Goal: Task Accomplishment & Management: Complete application form

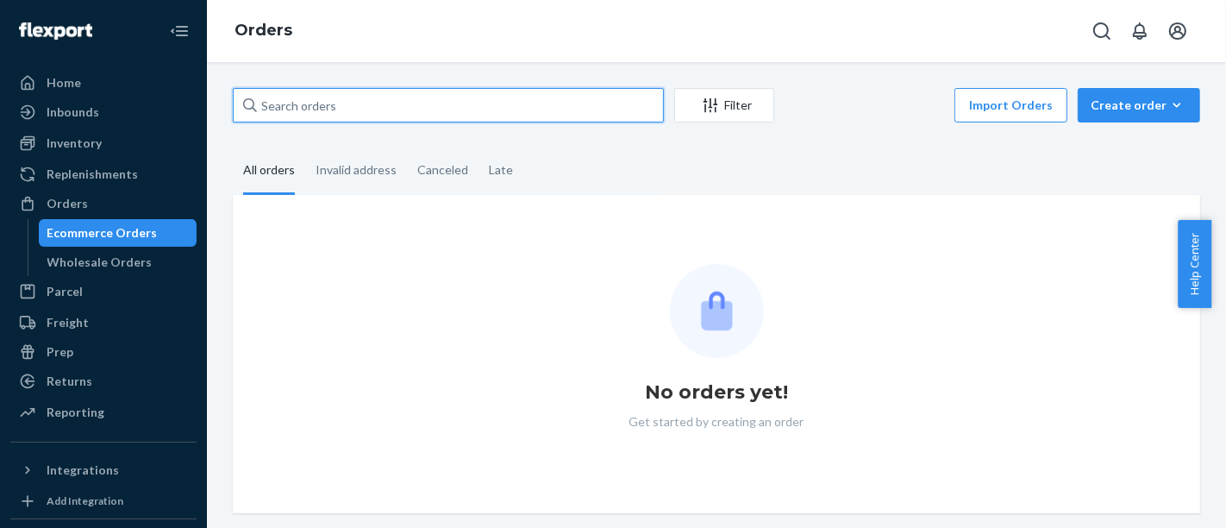
click at [473, 91] on input "text" at bounding box center [448, 105] width 431 height 34
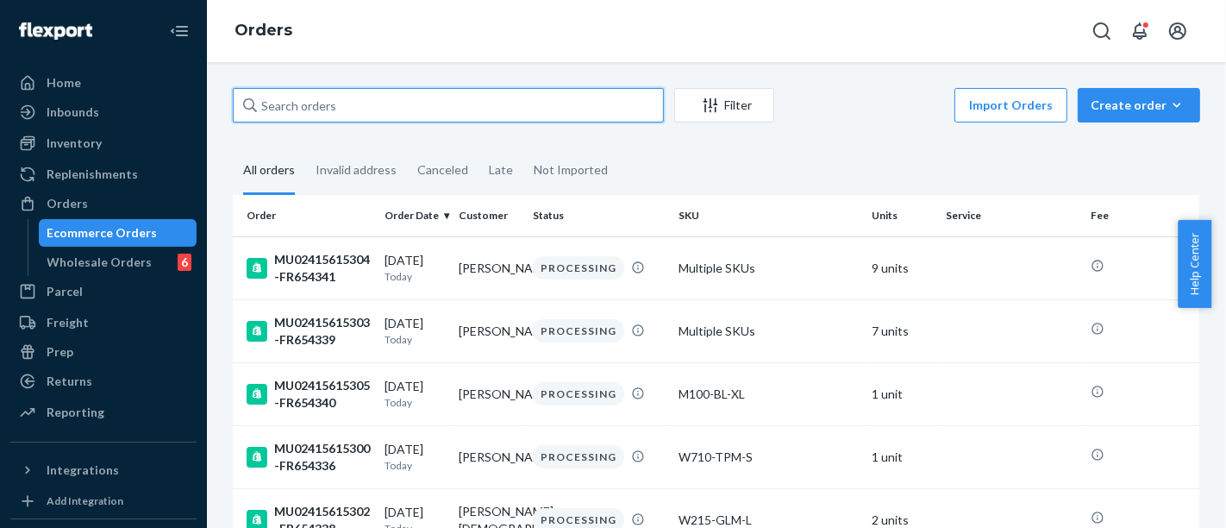
paste input "MU02415480604"
type input "MU02415480604"
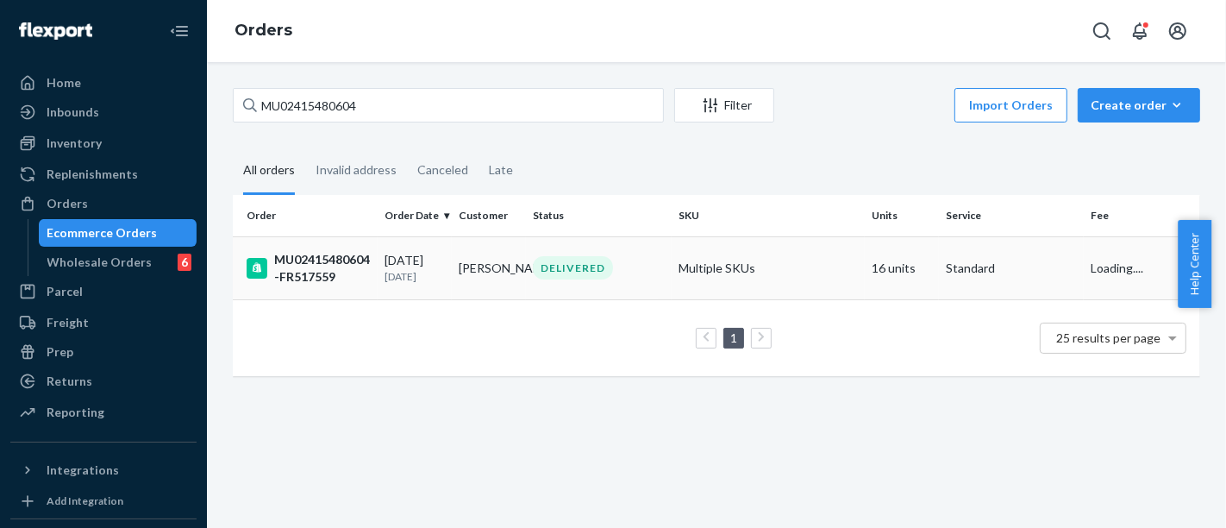
click at [337, 253] on div "MU02415480604-FR517559" at bounding box center [309, 268] width 124 height 34
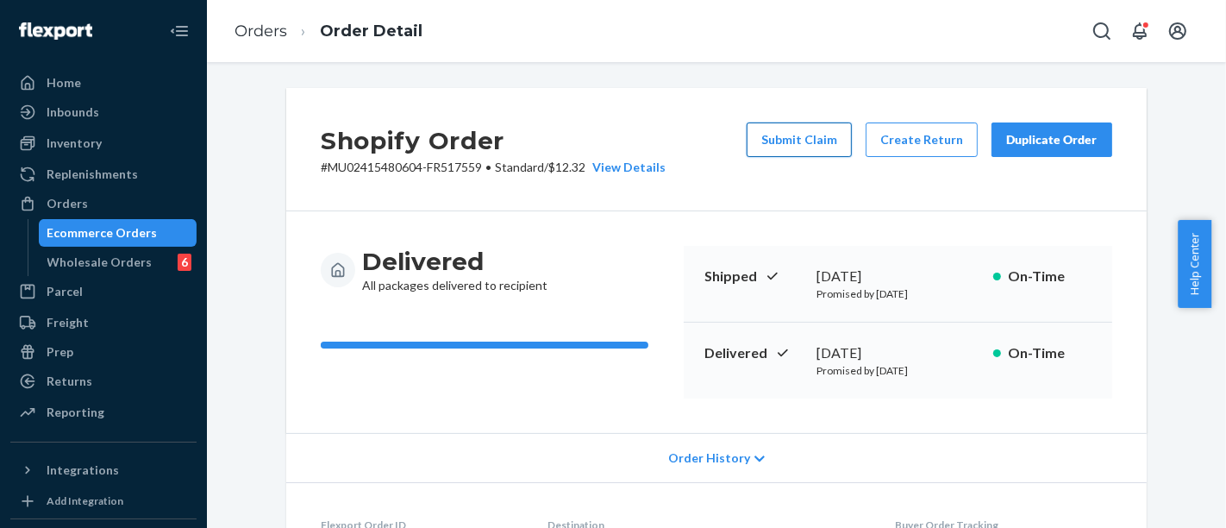
click at [762, 136] on button "Submit Claim" at bounding box center [798, 139] width 105 height 34
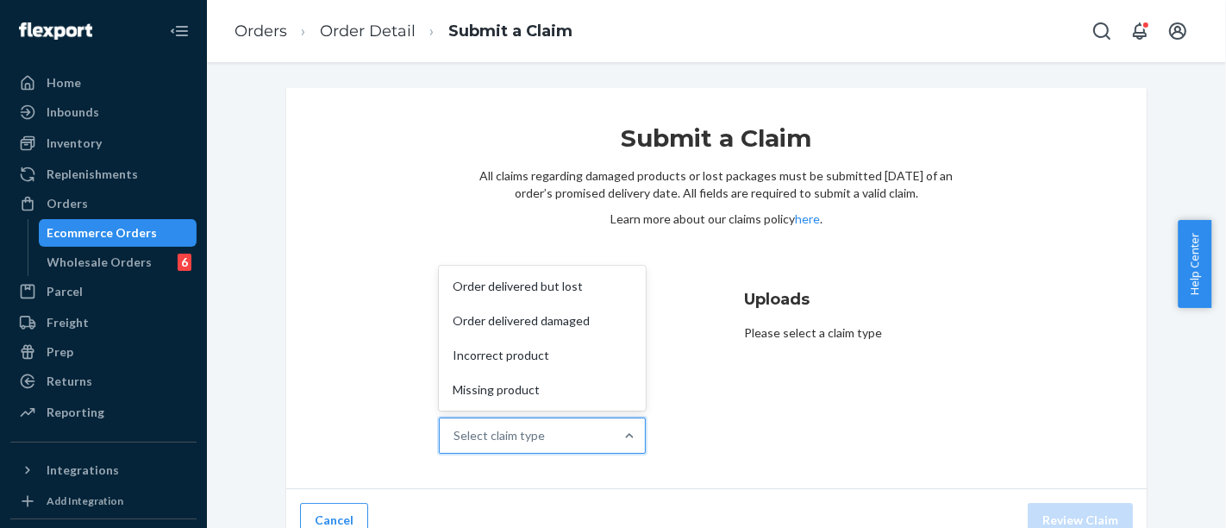
click at [540, 434] on div "Select claim type" at bounding box center [498, 435] width 91 height 17
click at [455, 434] on input "Why are you submitting a claim? option Order delivered but lost focused, 1 of 4…" at bounding box center [454, 435] width 2 height 17
click at [520, 364] on div "Incorrect product" at bounding box center [542, 355] width 200 height 34
click at [455, 427] on input "Why are you submitting a claim? option Missing product focused, 4 of 4. 4 resul…" at bounding box center [454, 435] width 2 height 17
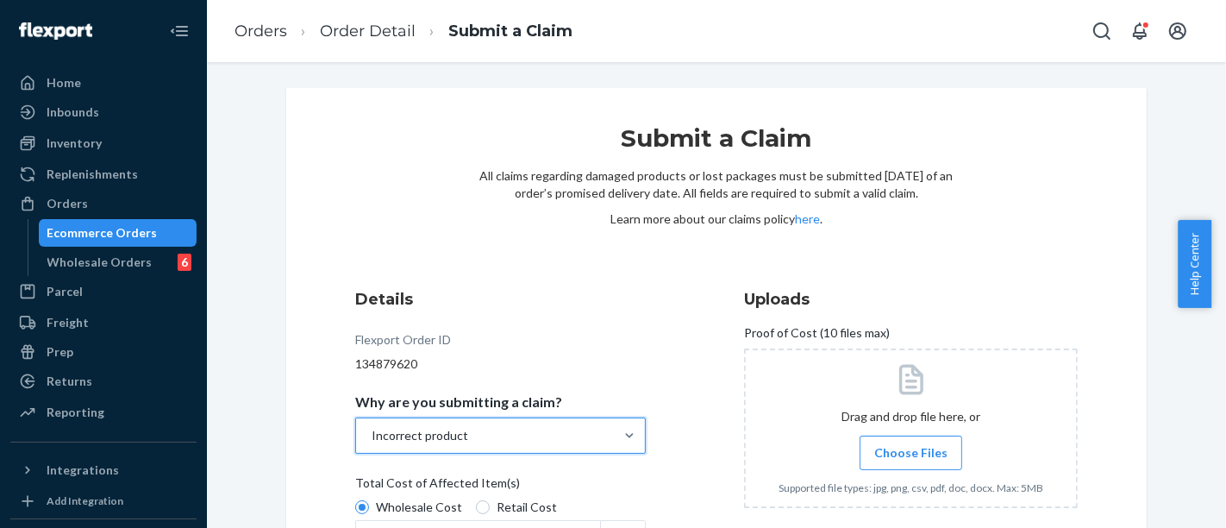
scroll to position [191, 0]
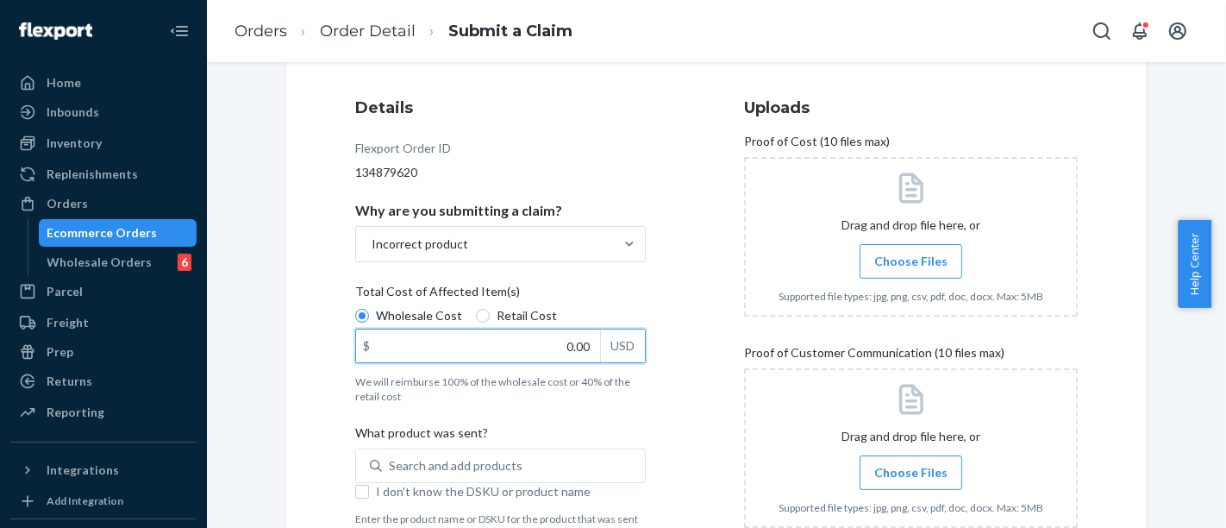
click at [484, 359] on input "0.00" at bounding box center [478, 345] width 244 height 33
paste input "509"
type input "509.00"
click at [491, 306] on span "Total Cost of Affected Item(s)" at bounding box center [437, 295] width 165 height 24
click at [369, 309] on input "Wholesale Cost" at bounding box center [362, 316] width 14 height 14
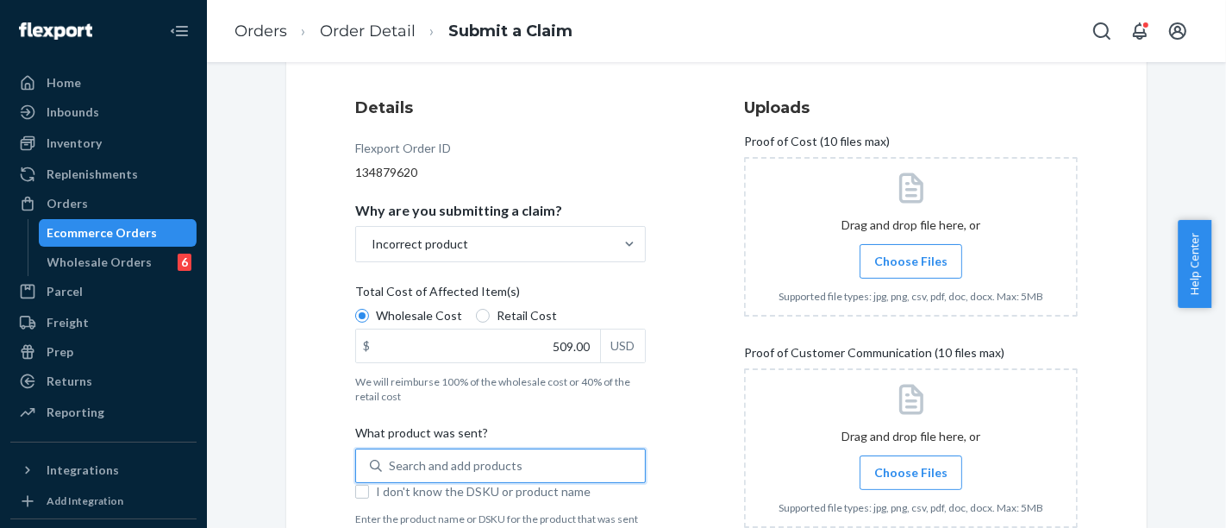
click at [463, 452] on div "Search and add products" at bounding box center [513, 465] width 263 height 31
click at [390, 457] on input "0 results available. Use Up and Down to choose options, press Enter to select t…" at bounding box center [390, 465] width 2 height 17
paste input "W509-BWT-S"
type input "W509-BWT-S"
click at [507, 308] on span "Retail Cost" at bounding box center [527, 315] width 60 height 17
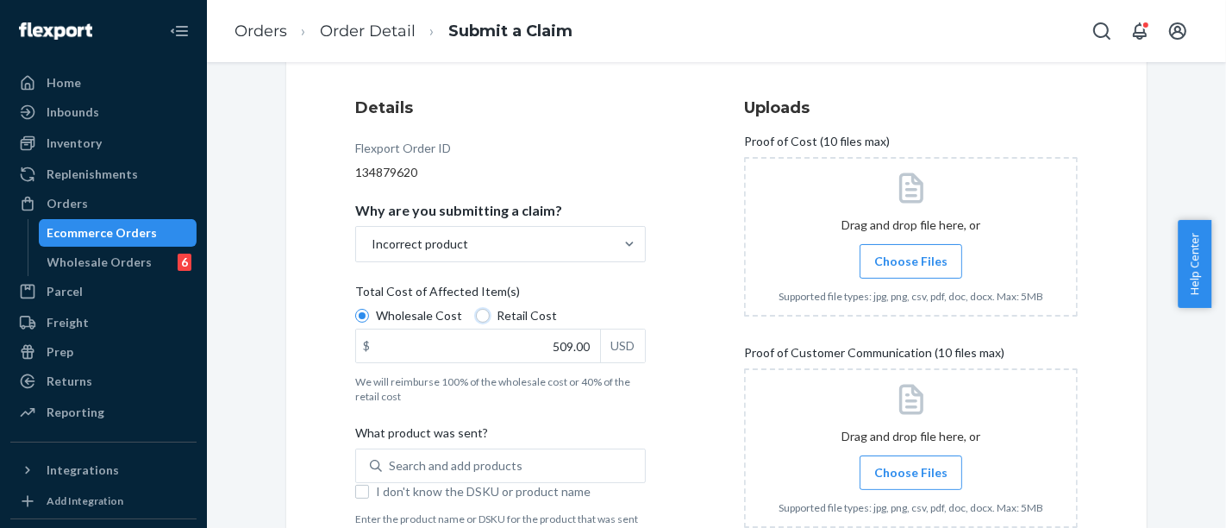
click at [490, 309] on input "Retail Cost" at bounding box center [483, 316] width 14 height 14
radio input "true"
radio input "false"
click at [573, 345] on input "509.00" at bounding box center [478, 345] width 244 height 33
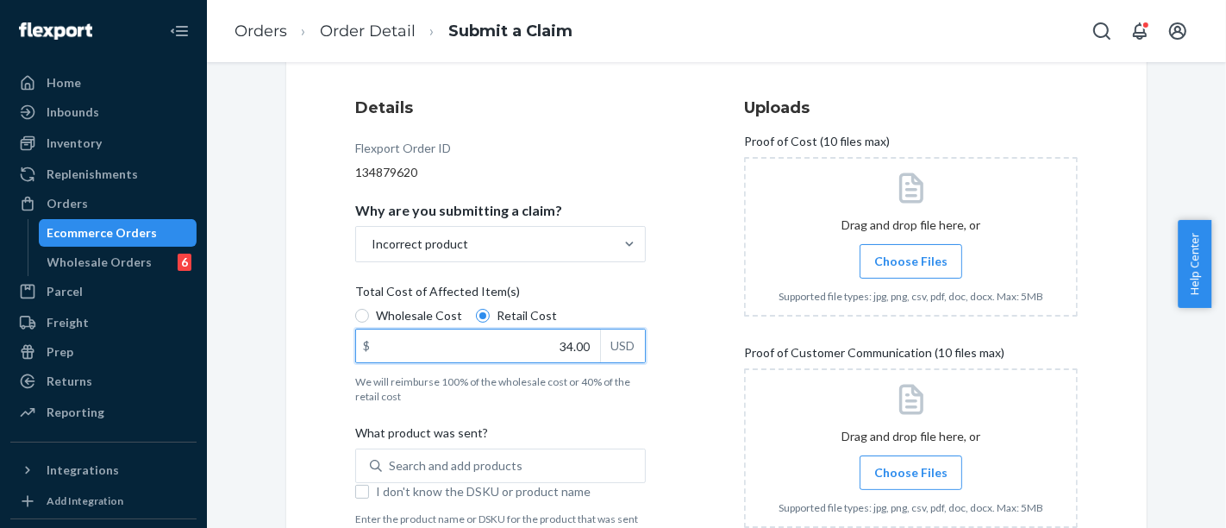
type input "34.00"
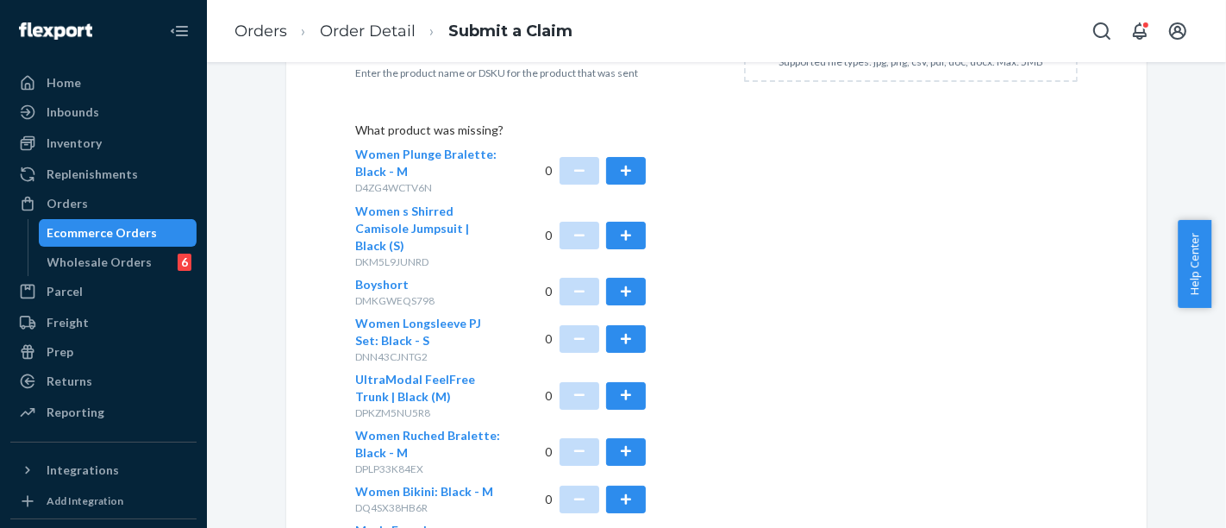
scroll to position [607, 0]
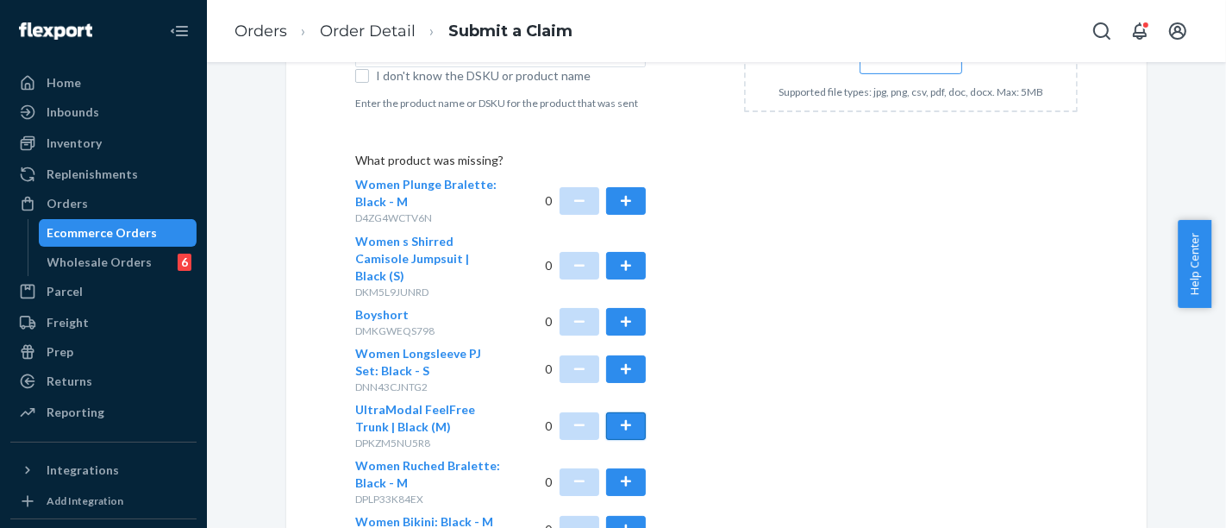
click at [610, 412] on button "button" at bounding box center [626, 426] width 40 height 28
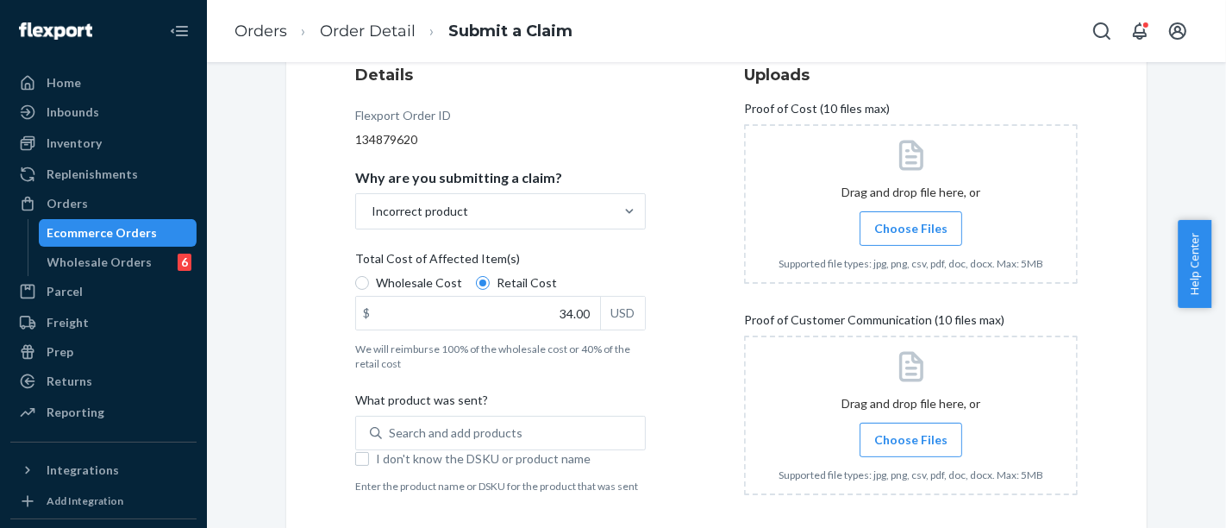
scroll to position [415, 0]
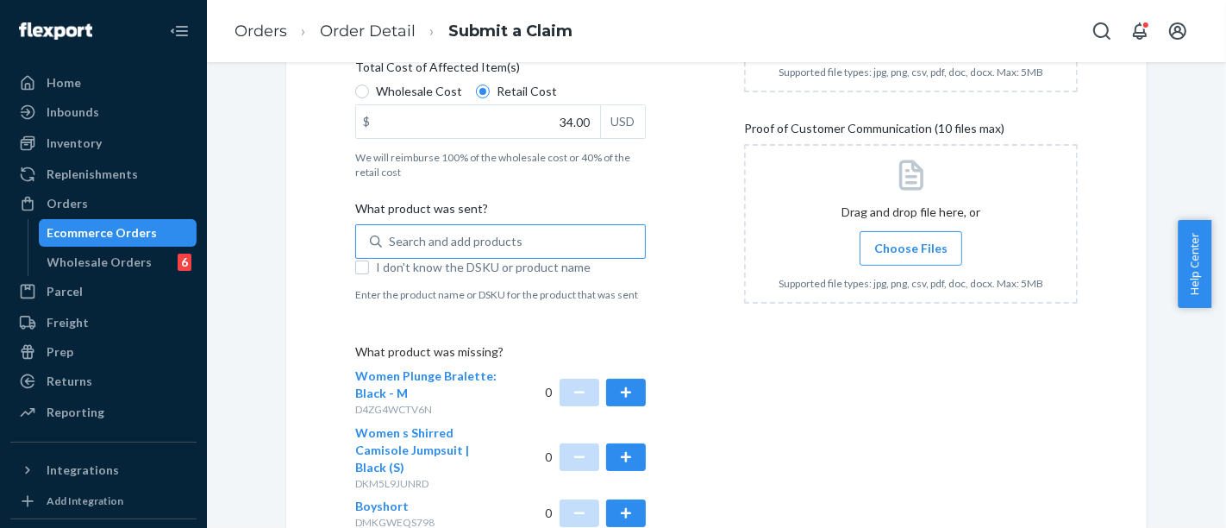
click at [558, 228] on div "Search and add products" at bounding box center [513, 241] width 263 height 31
click at [390, 233] on input "Search and add products" at bounding box center [390, 241] width 2 height 17
paste input "W509-BWT-S"
type input "W509-BWT-S"
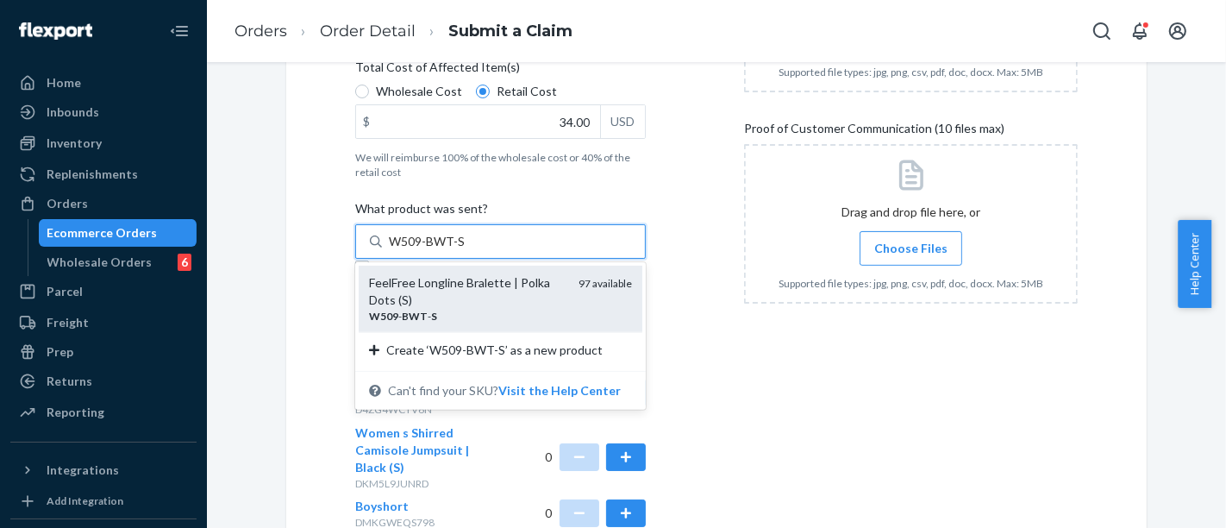
click at [564, 303] on div "FeelFree Longline Bralette | Polka Dots (S) W509 - BWT - S 97 available" at bounding box center [500, 298] width 263 height 49
click at [465, 250] on input "W509-BWT-S" at bounding box center [427, 241] width 76 height 17
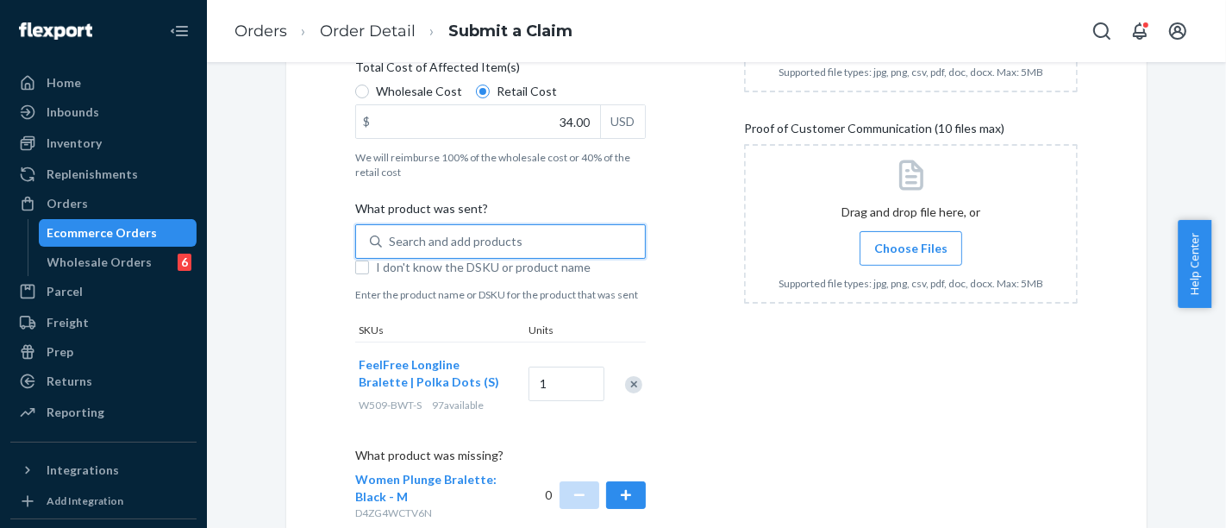
click at [700, 360] on div "Details Flexport Order ID 134879620 Why are you submitting a claim? Incorrect p…" at bounding box center [716, 467] width 722 height 1191
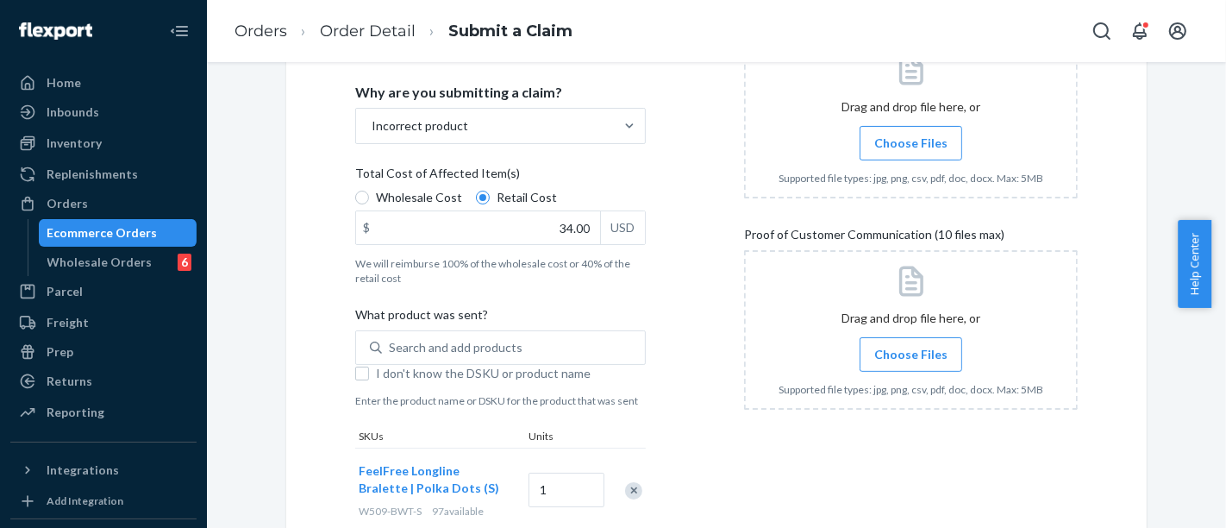
scroll to position [224, 0]
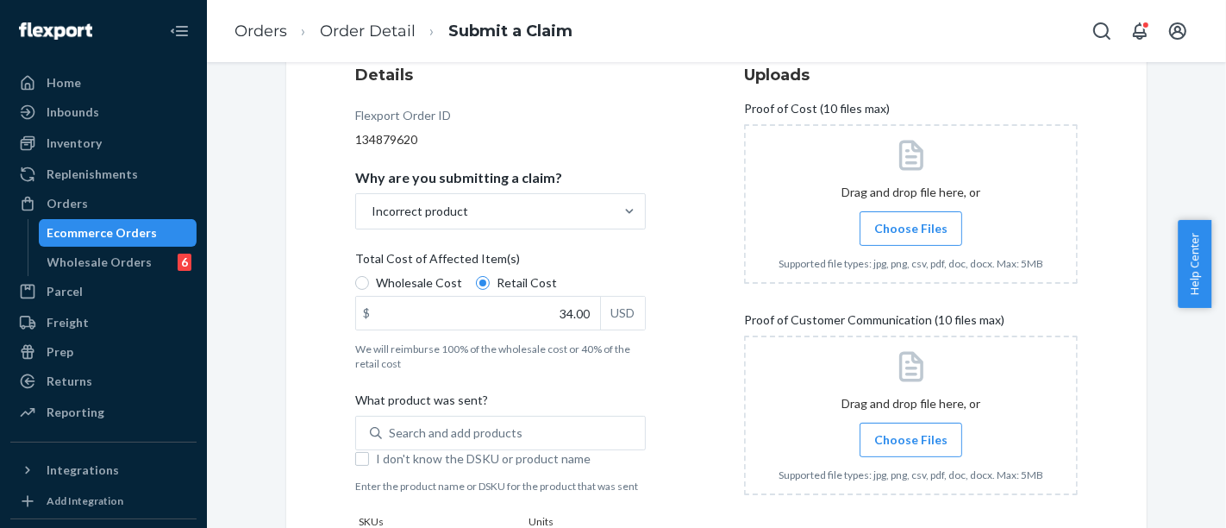
click at [898, 356] on icon at bounding box center [911, 366] width 36 height 36
click at [881, 432] on span "Choose Files" at bounding box center [910, 439] width 73 height 17
click at [910, 432] on input "Choose Files" at bounding box center [910, 439] width 1 height 19
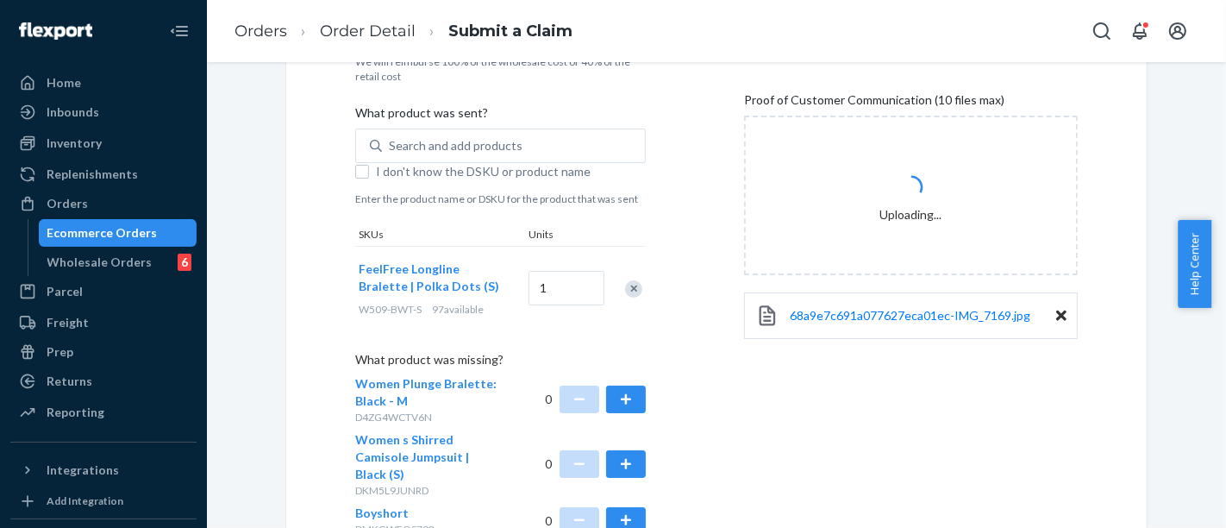
scroll to position [607, 0]
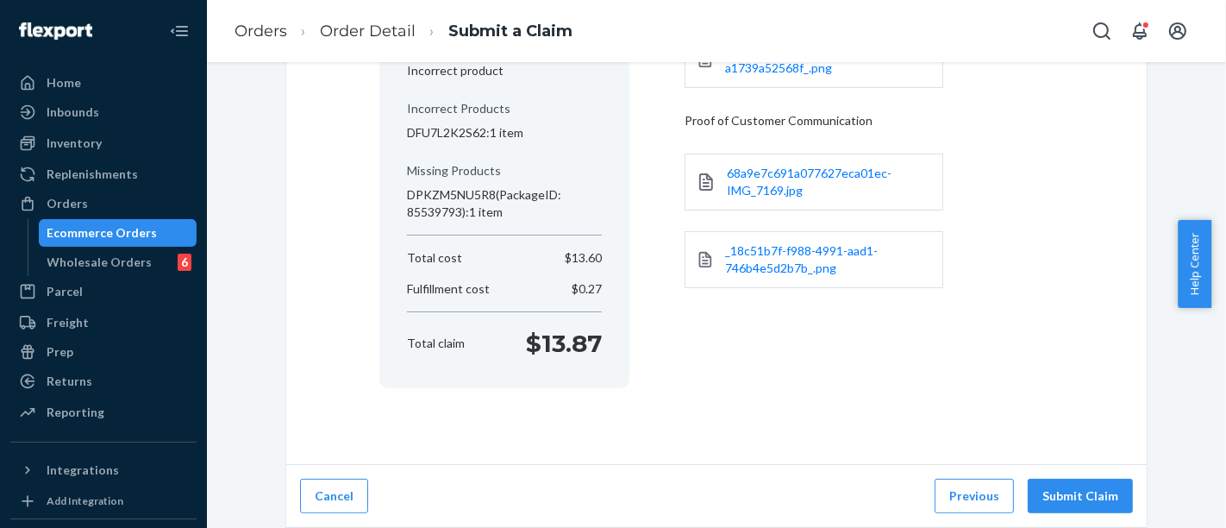
scroll to position [271, 0]
click at [1101, 503] on button "Submit Claim" at bounding box center [1080, 498] width 105 height 34
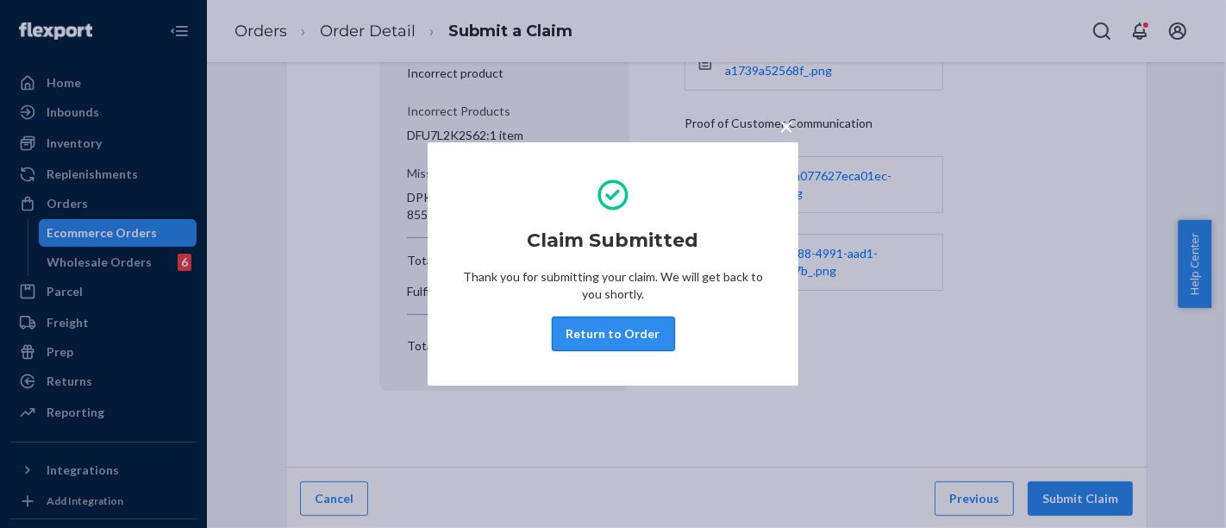
click at [615, 323] on button "Return to Order" at bounding box center [613, 333] width 123 height 34
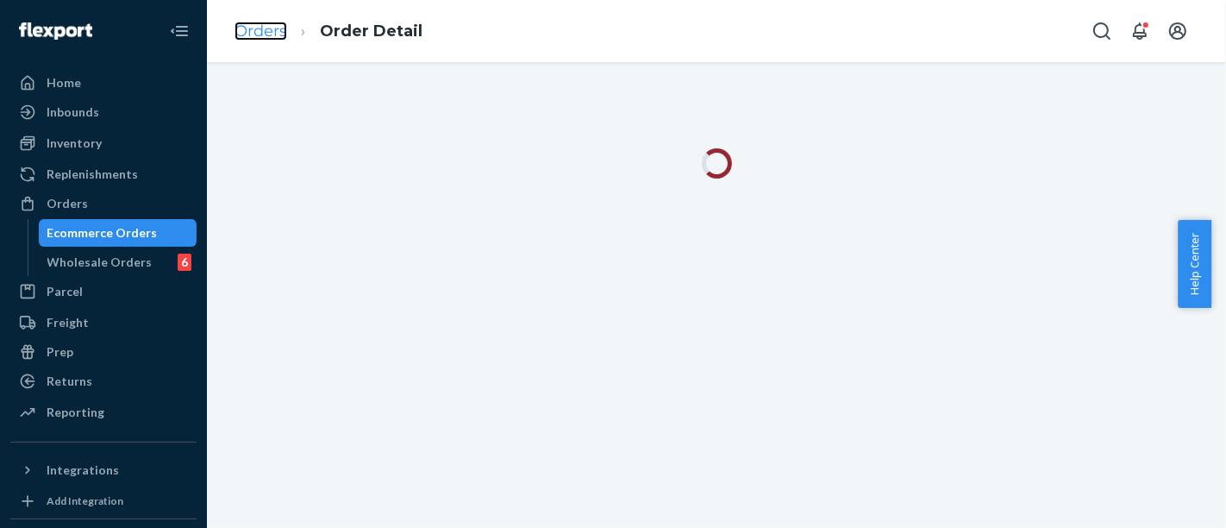
click at [265, 35] on link "Orders" at bounding box center [260, 31] width 53 height 19
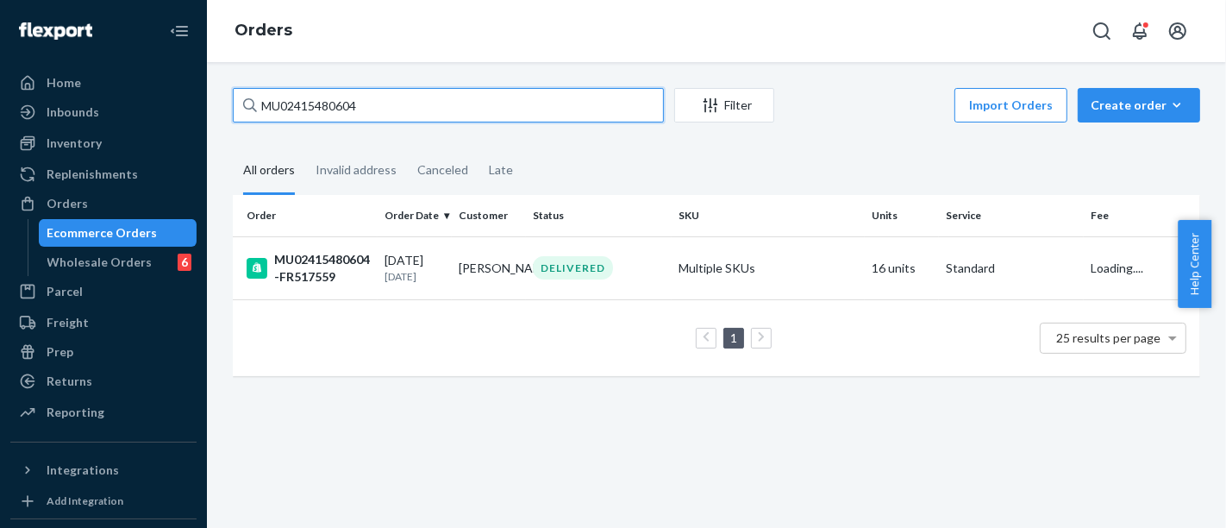
click at [398, 99] on input "MU02415480604" at bounding box center [448, 105] width 431 height 34
paste input "65917"
type input "MU02415465917"
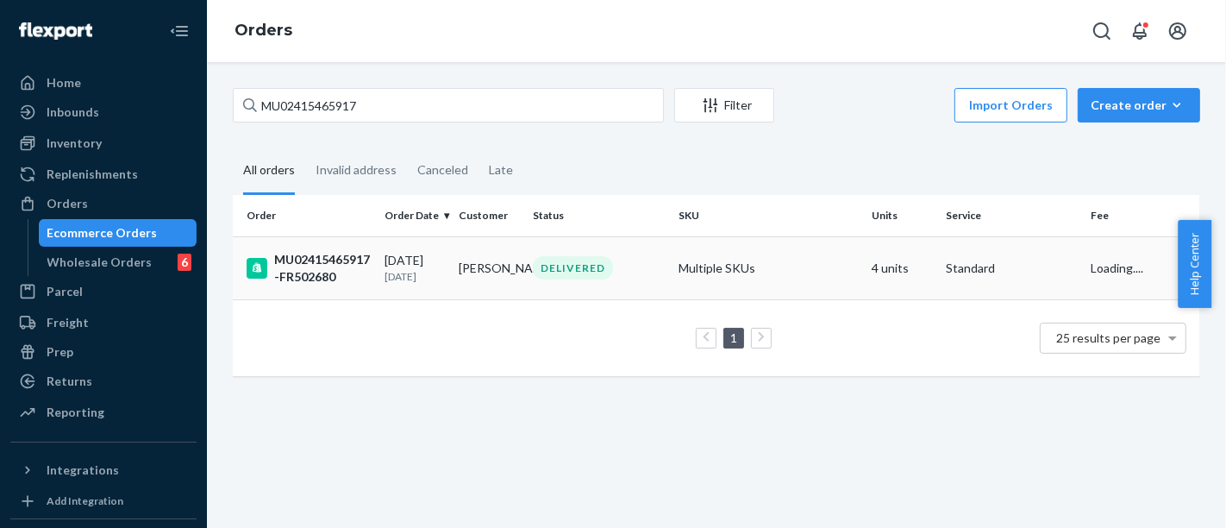
click at [320, 262] on div "MU02415465917-FR502680" at bounding box center [309, 268] width 124 height 34
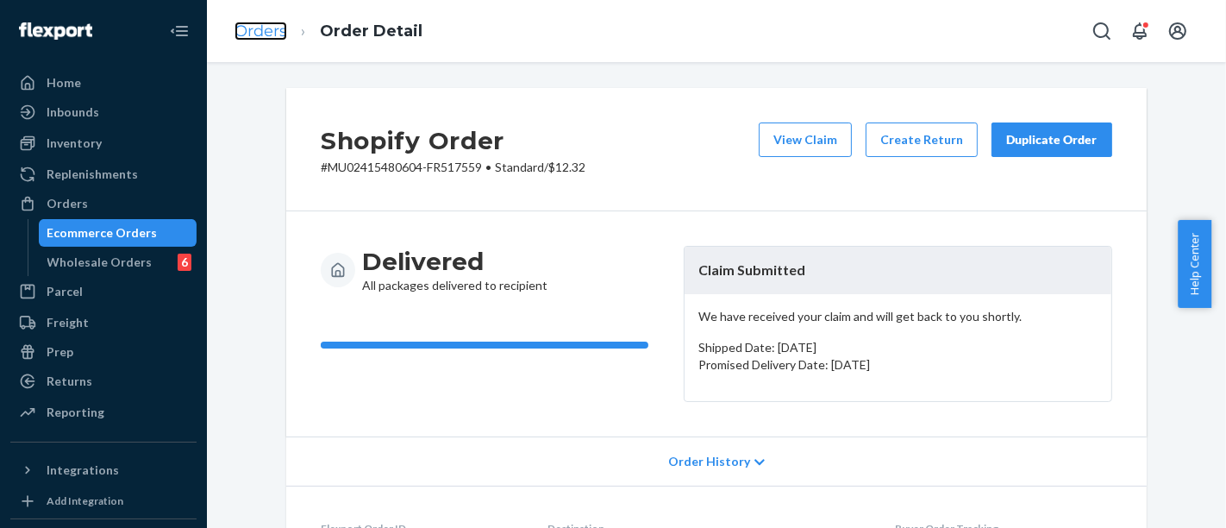
click at [259, 35] on link "Orders" at bounding box center [260, 31] width 53 height 19
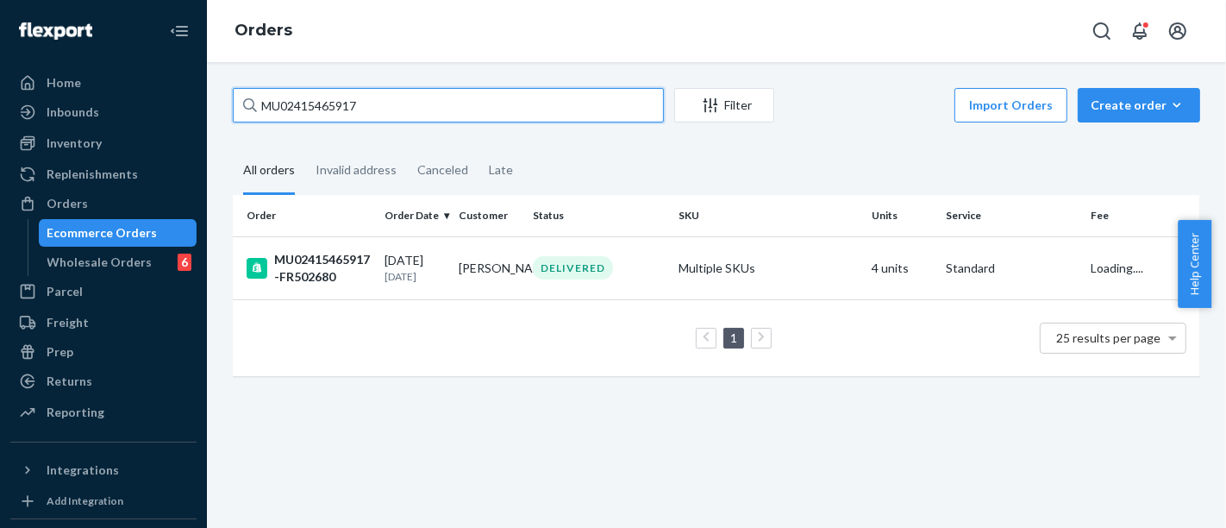
click at [354, 107] on input "MU02415465917" at bounding box center [448, 105] width 431 height 34
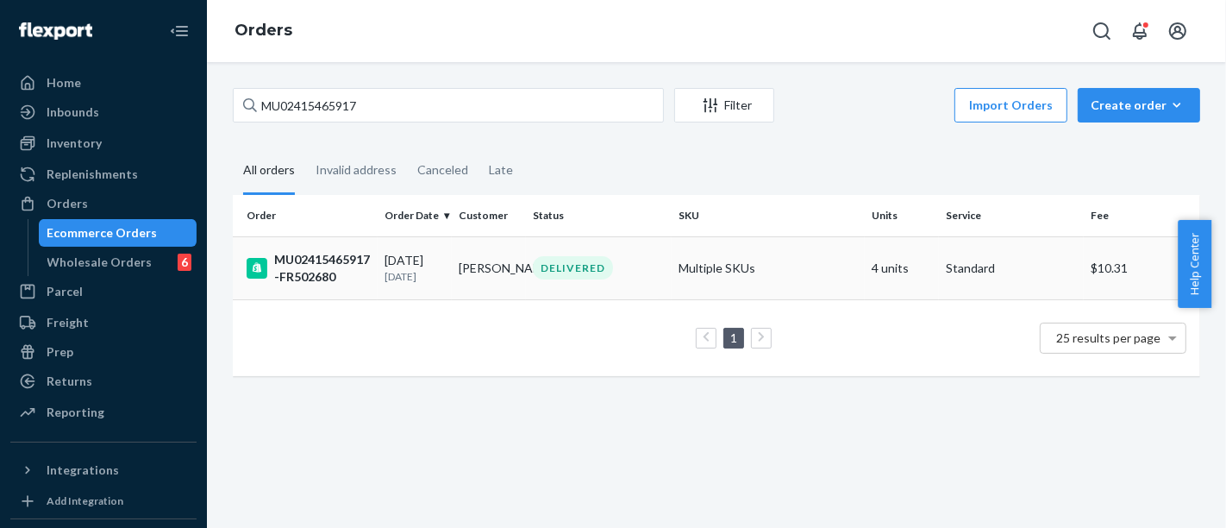
click at [320, 264] on div "MU02415465917-FR502680" at bounding box center [309, 268] width 124 height 34
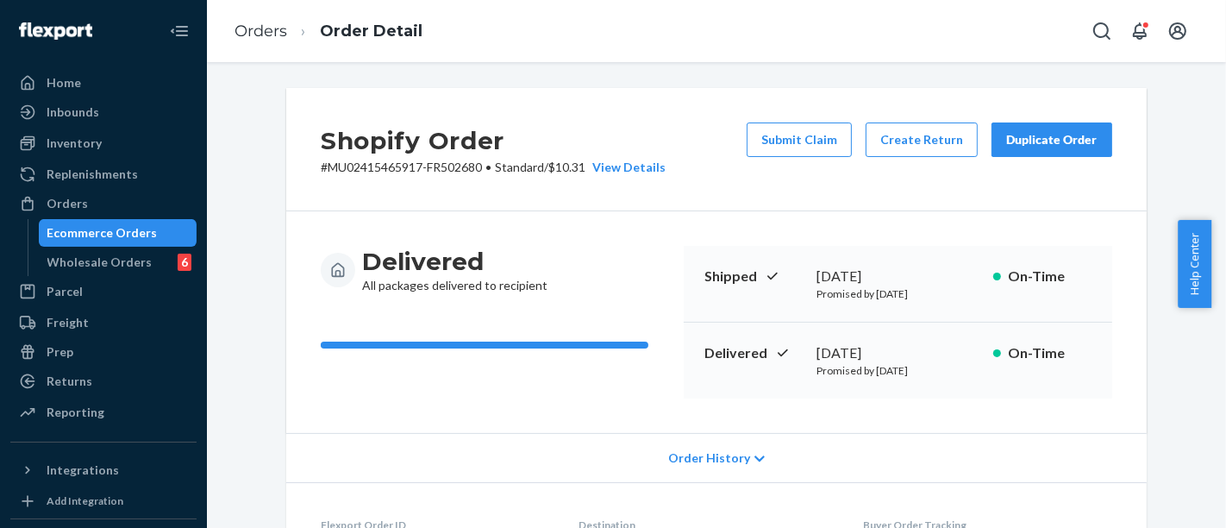
click at [795, 148] on button "Submit Claim" at bounding box center [798, 139] width 105 height 34
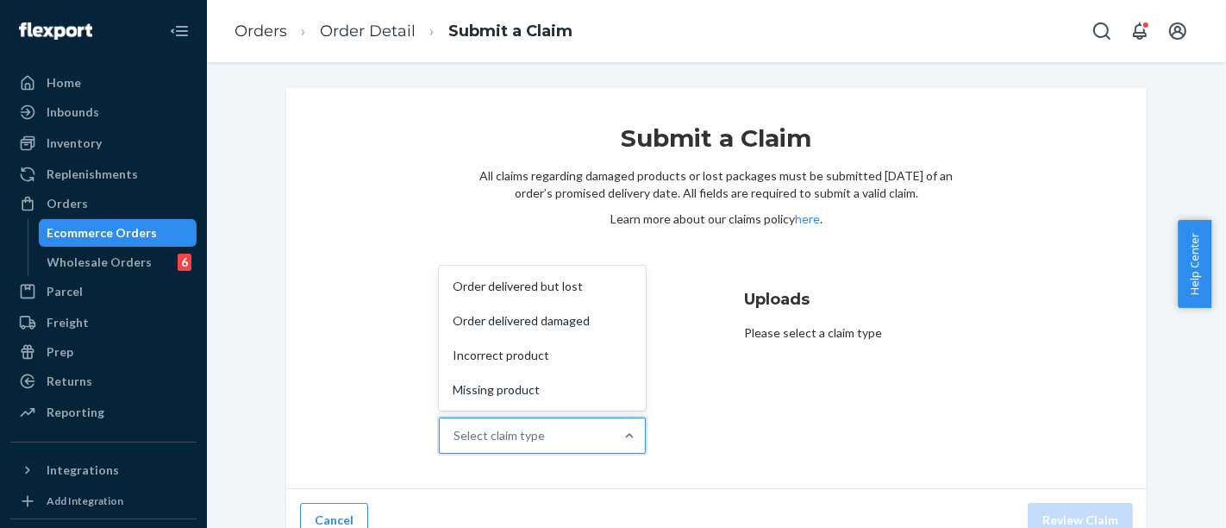
click at [552, 437] on div "Select claim type" at bounding box center [527, 435] width 174 height 34
click at [455, 437] on input "Why are you submitting a claim? option Order delivered but lost focused, 1 of 4…" at bounding box center [454, 435] width 2 height 17
click at [484, 387] on div "Missing product" at bounding box center [542, 389] width 200 height 34
click at [455, 427] on input "Why are you submitting a claim? option Incorrect product focused, 3 of 4. 4 res…" at bounding box center [454, 435] width 2 height 17
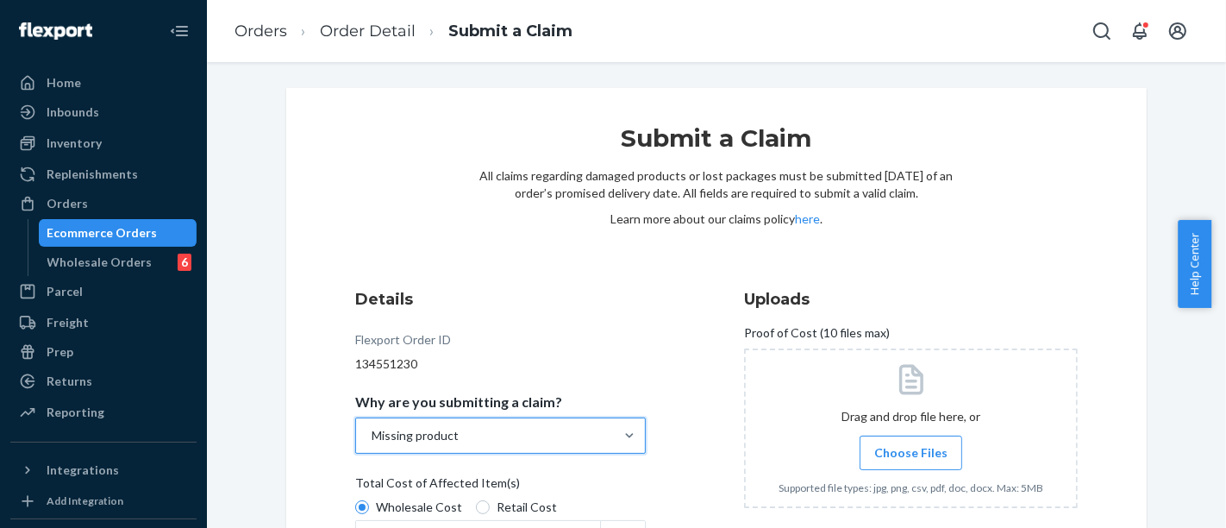
scroll to position [383, 0]
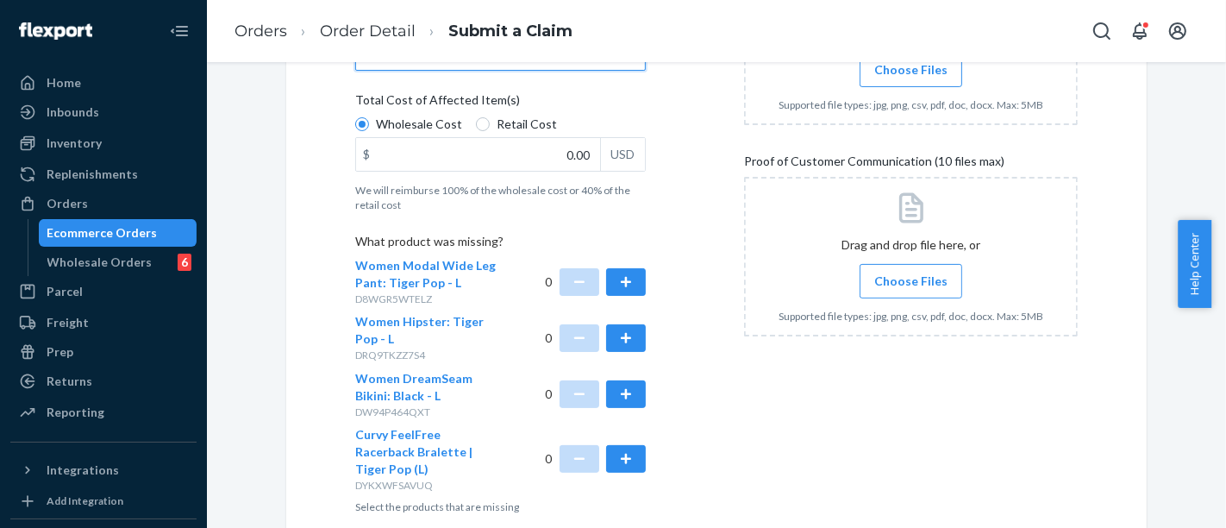
click at [519, 129] on span "Retail Cost" at bounding box center [527, 124] width 60 height 17
click at [490, 129] on input "Retail Cost" at bounding box center [483, 124] width 14 height 14
radio input "true"
radio input "false"
click at [653, 208] on div "Details Flexport Order ID 134551230 Why are you submitting a claim? Missing pro…" at bounding box center [522, 209] width 334 height 629
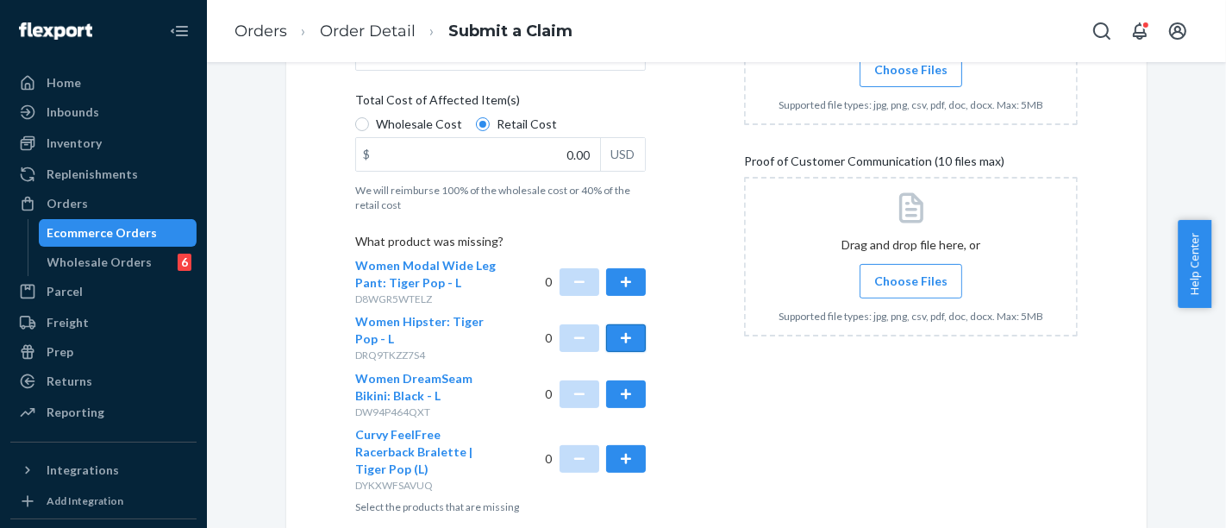
click at [628, 343] on button "button" at bounding box center [626, 338] width 40 height 28
click at [615, 409] on div "0" at bounding box center [596, 394] width 101 height 49
drag, startPoint x: 622, startPoint y: 397, endPoint x: 622, endPoint y: 518, distance: 120.7
click at [622, 397] on button "button" at bounding box center [626, 394] width 40 height 28
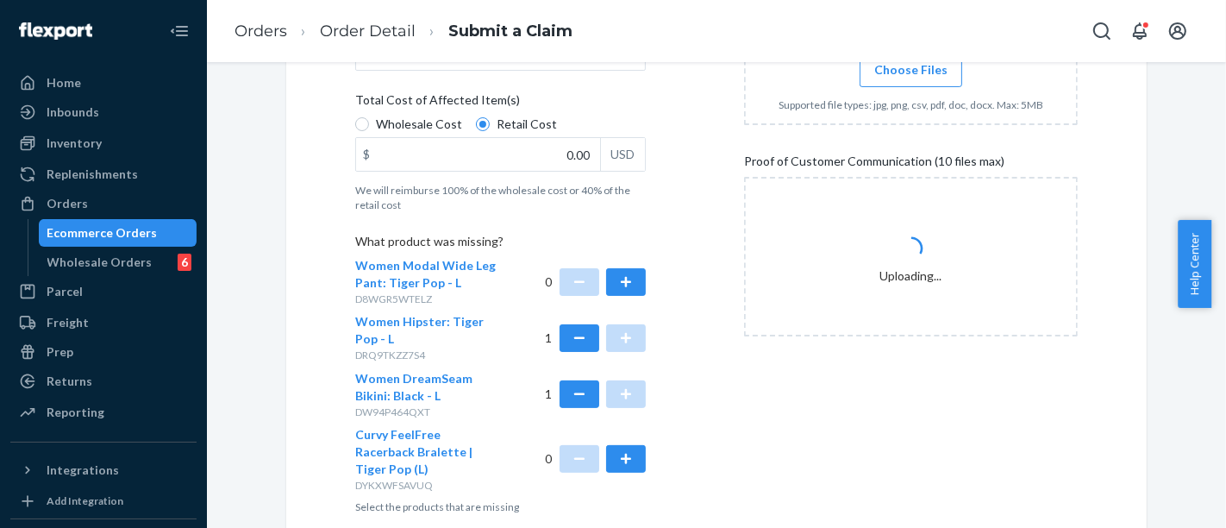
drag, startPoint x: 930, startPoint y: 400, endPoint x: 659, endPoint y: 26, distance: 461.8
click at [924, 400] on div "Uploads Proof of Cost (10 files max) Drag and drop file here, or Choose Files S…" at bounding box center [911, 209] width 334 height 622
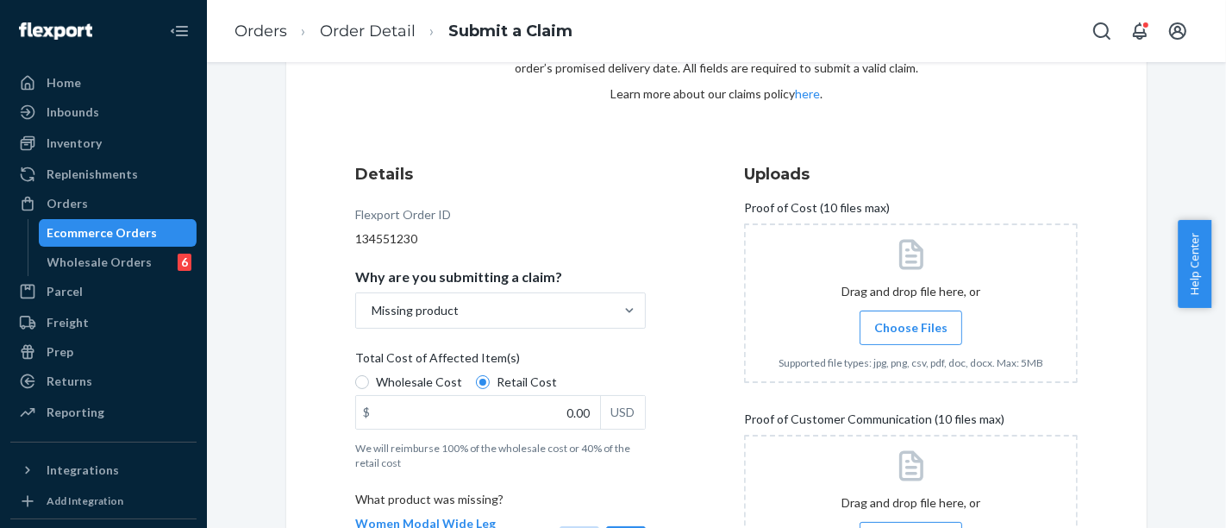
scroll to position [96, 0]
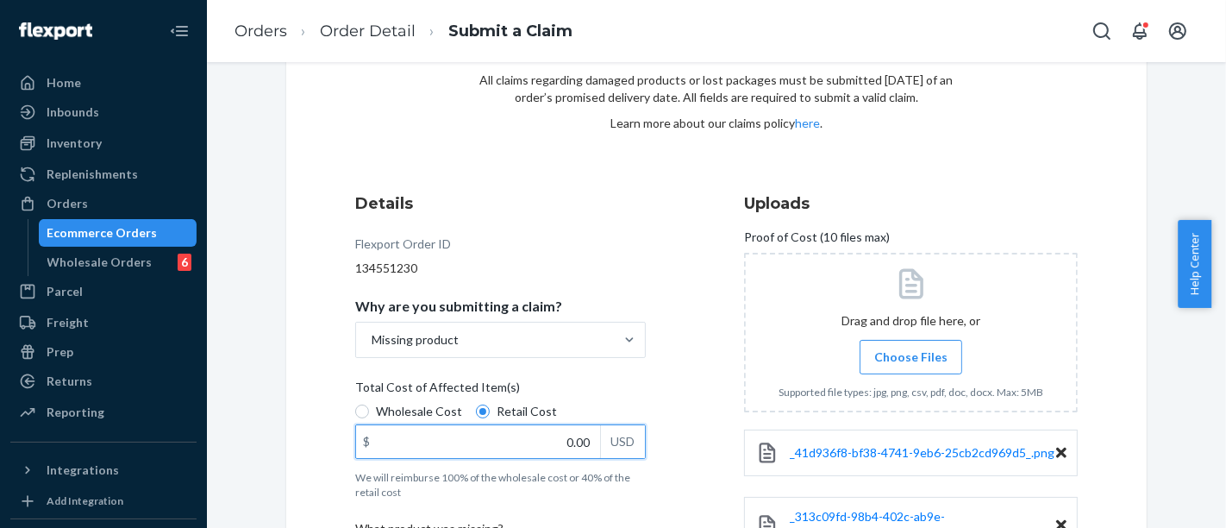
click at [567, 445] on input "0.00" at bounding box center [478, 441] width 244 height 33
type input "56.00"
click at [635, 408] on div "Wholesale Cost Retail Cost" at bounding box center [500, 414] width 304 height 22
click at [369, 408] on input "Wholesale Cost" at bounding box center [362, 411] width 14 height 14
radio input "true"
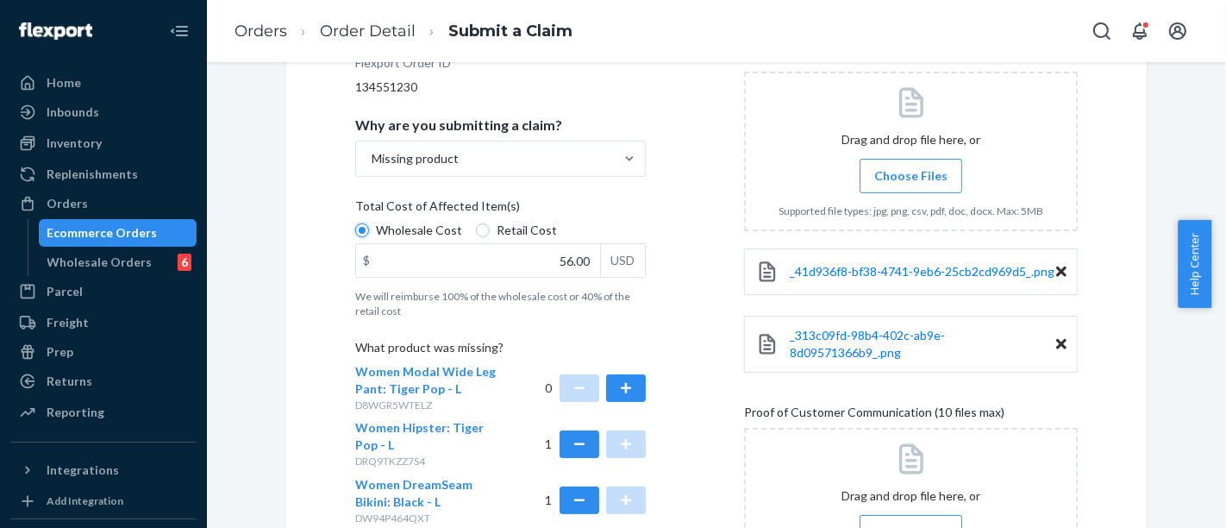
scroll to position [383, 0]
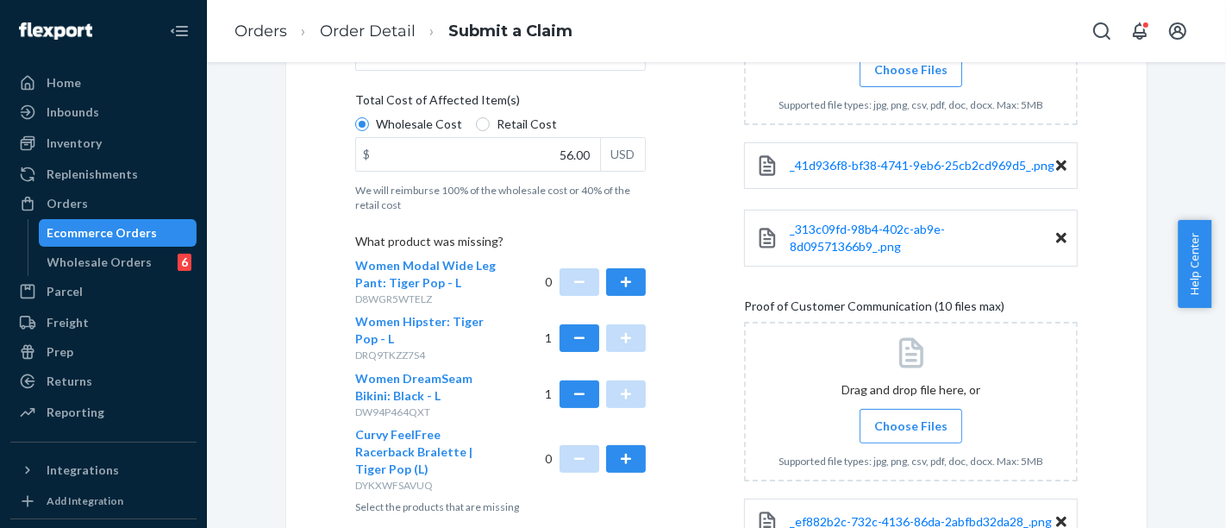
click at [476, 116] on label "Retail Cost" at bounding box center [516, 124] width 81 height 17
click at [476, 117] on input "Retail Cost" at bounding box center [483, 124] width 14 height 14
radio input "true"
radio input "false"
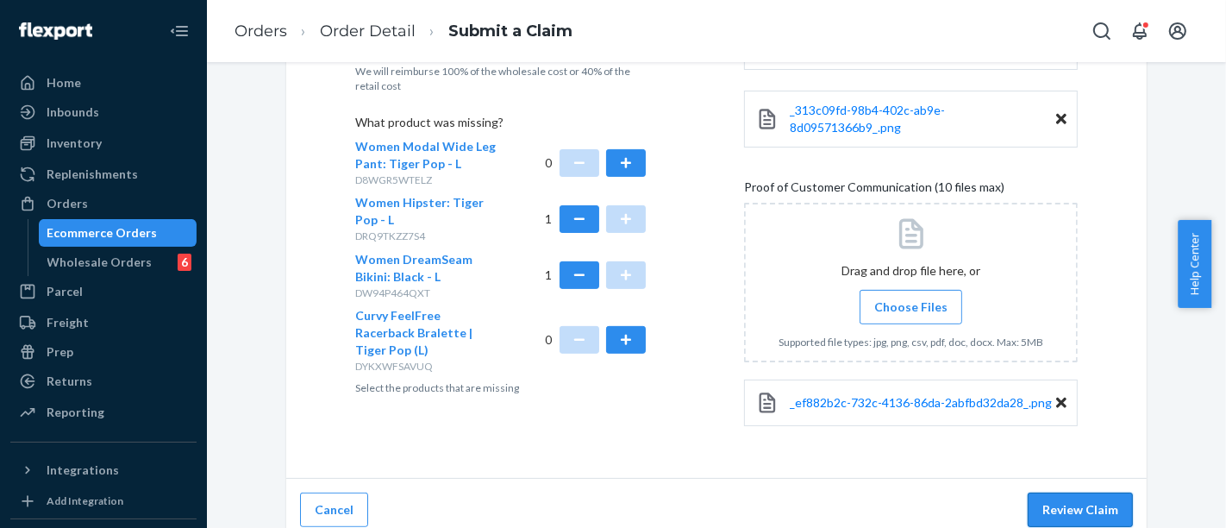
click at [1059, 492] on button "Review Claim" at bounding box center [1080, 509] width 105 height 34
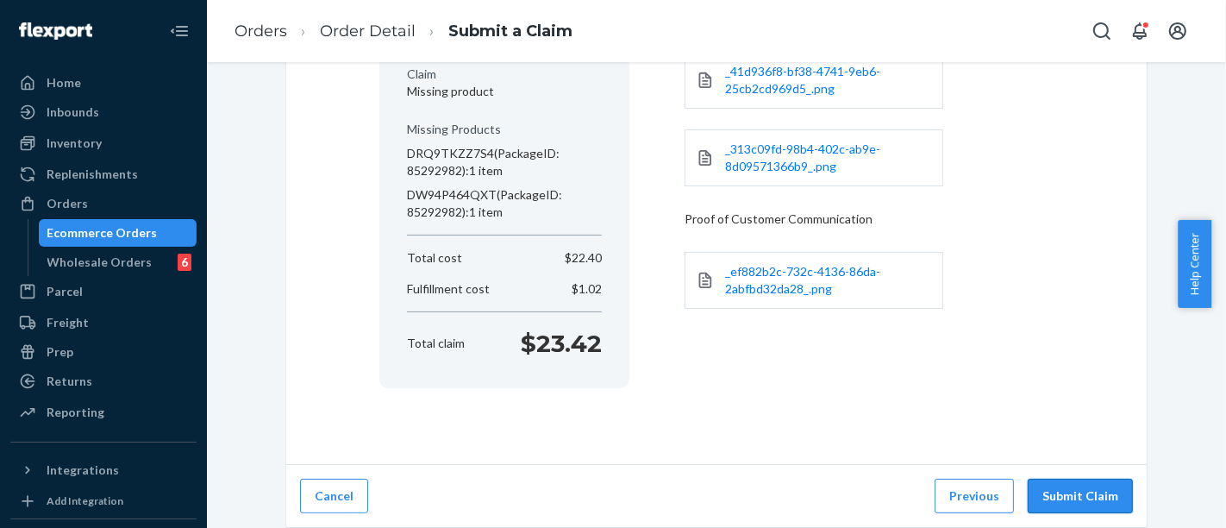
scroll to position [251, 0]
click at [1051, 488] on button "Submit Claim" at bounding box center [1080, 497] width 105 height 34
